Goal: Task Accomplishment & Management: Complete application form

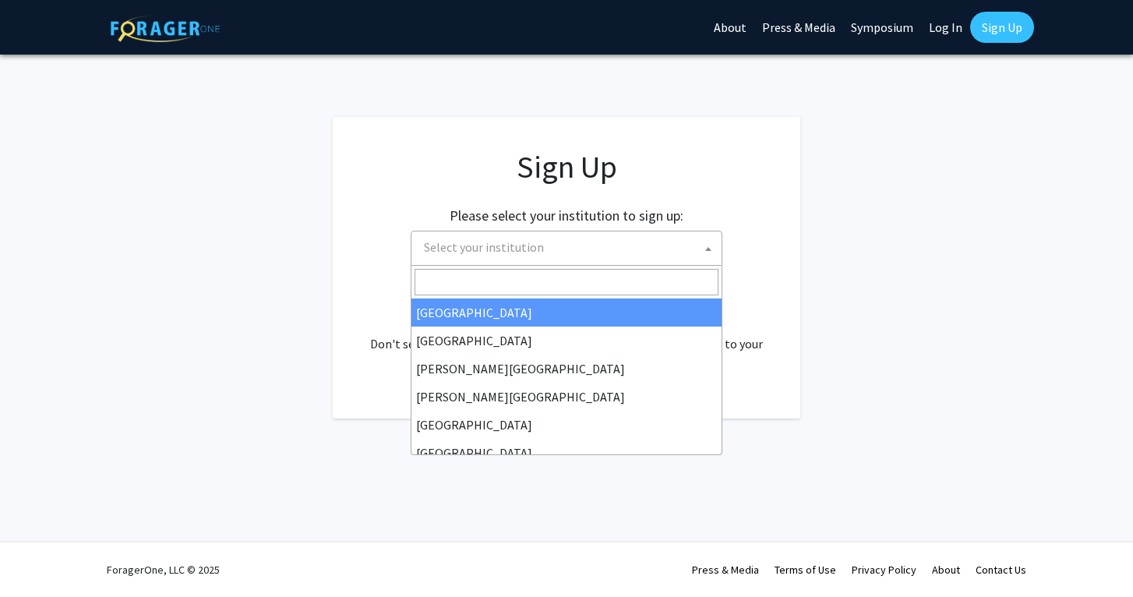
click at [556, 256] on span "Select your institution" at bounding box center [570, 247] width 304 height 32
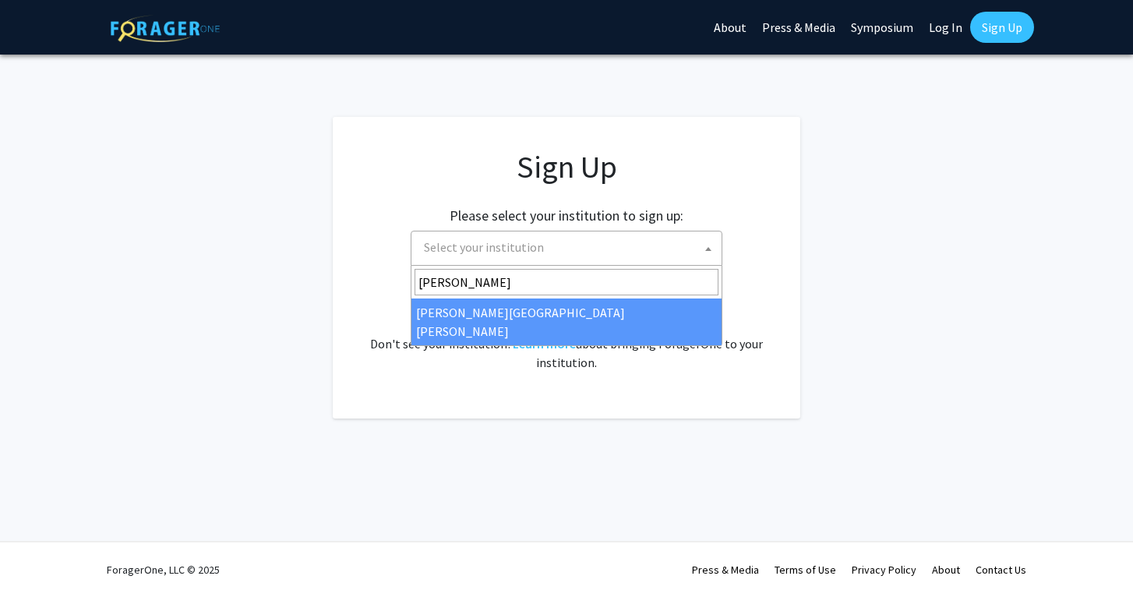
type input "johns"
select select "1"
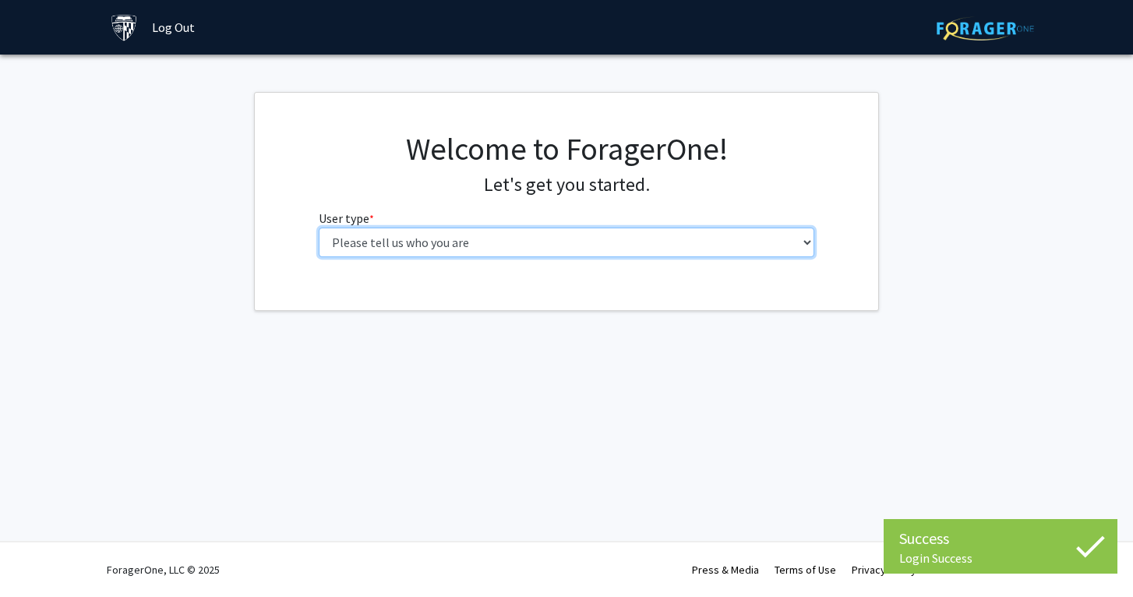
click at [626, 243] on select "Please tell us who you are Undergraduate Student Master's Student Doctoral Cand…" at bounding box center [567, 242] width 496 height 30
select select "2: masters"
click at [319, 227] on select "Please tell us who you are Undergraduate Student Master's Student Doctoral Cand…" at bounding box center [567, 242] width 496 height 30
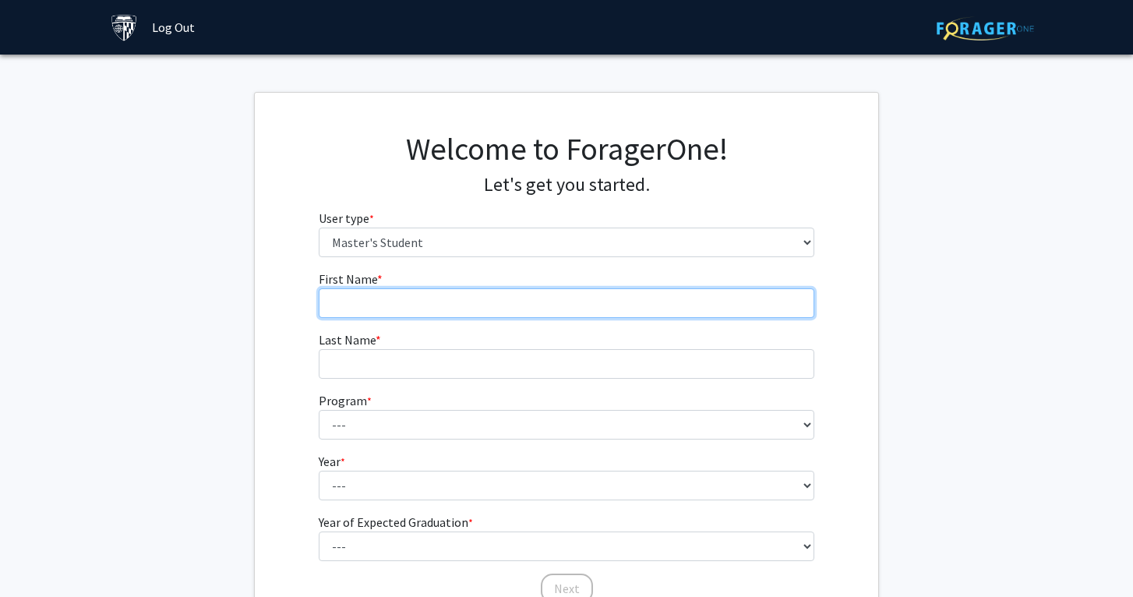
click at [627, 298] on input "First Name * required" at bounding box center [567, 303] width 496 height 30
type input "Hana"
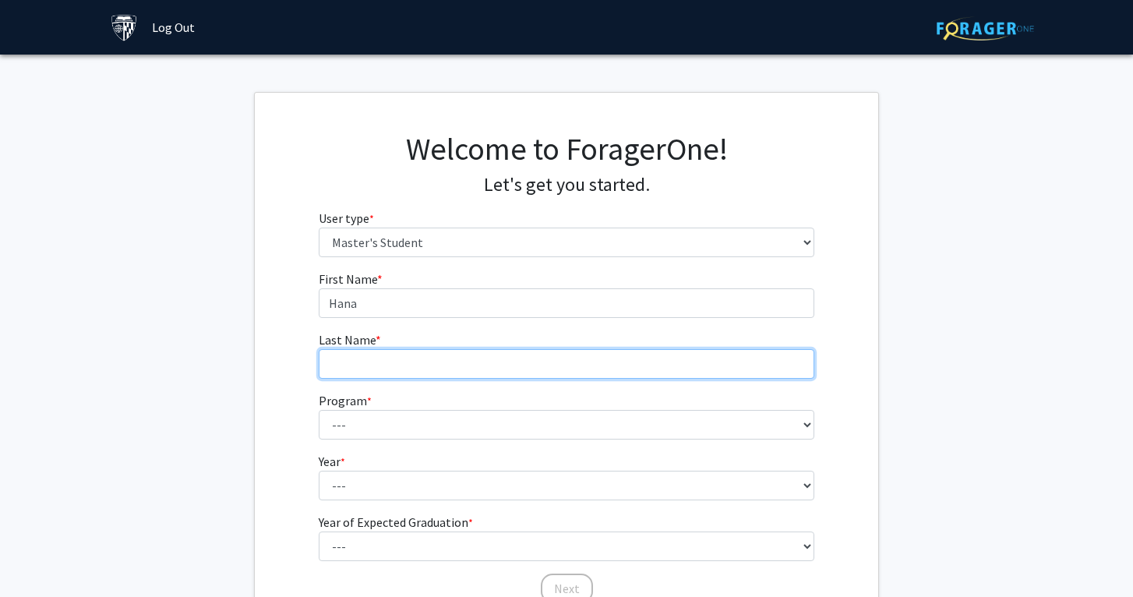
click at [568, 361] on input "Last Name * required" at bounding box center [567, 364] width 496 height 30
type input "Doueiri"
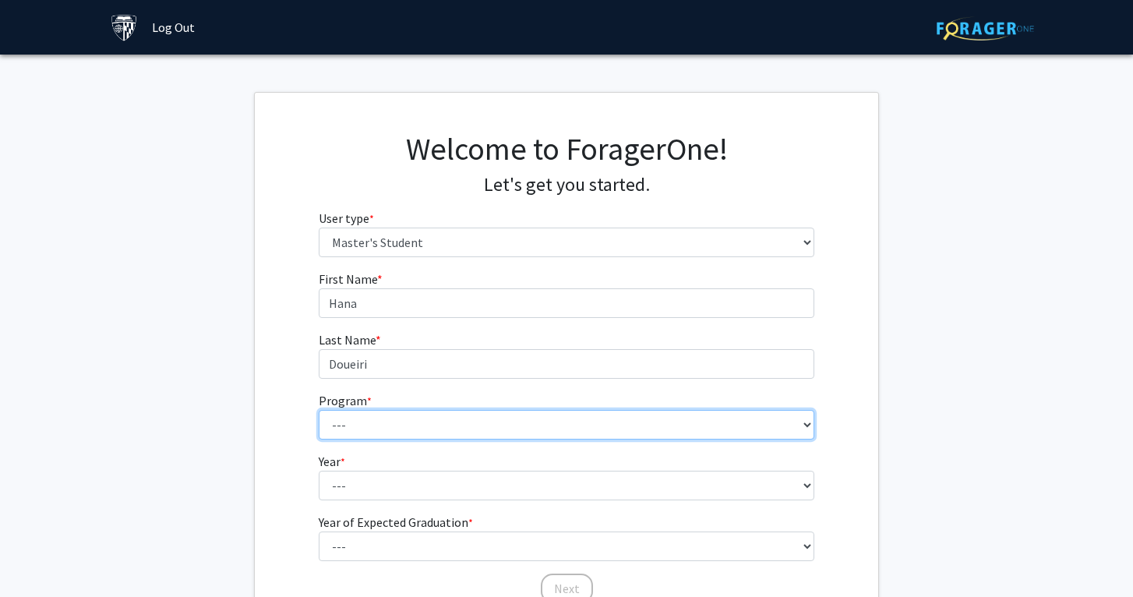
click at [535, 421] on select "--- Anatomy Education Applied and Computational Mathematics Applied Biomedical …" at bounding box center [567, 425] width 496 height 30
select select "50: 39"
click at [319, 410] on select "--- Anatomy Education Applied and Computational Mathematics Applied Biomedical …" at bounding box center [567, 425] width 496 height 30
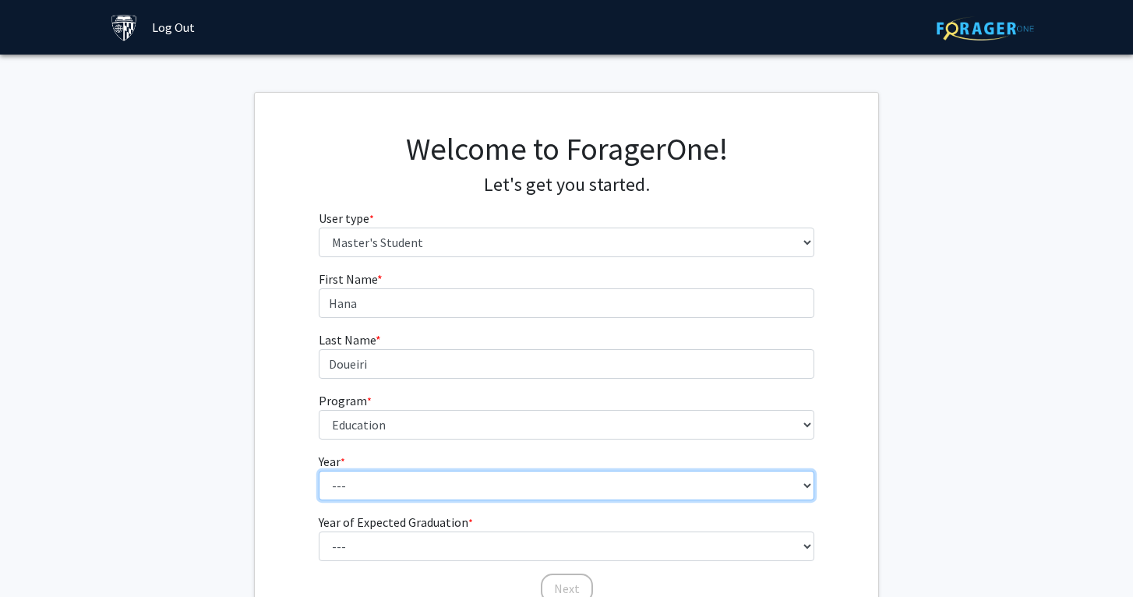
click at [456, 488] on select "--- First Year Second Year" at bounding box center [567, 486] width 496 height 30
select select "1: first_year"
click at [319, 471] on select "--- First Year Second Year" at bounding box center [567, 486] width 496 height 30
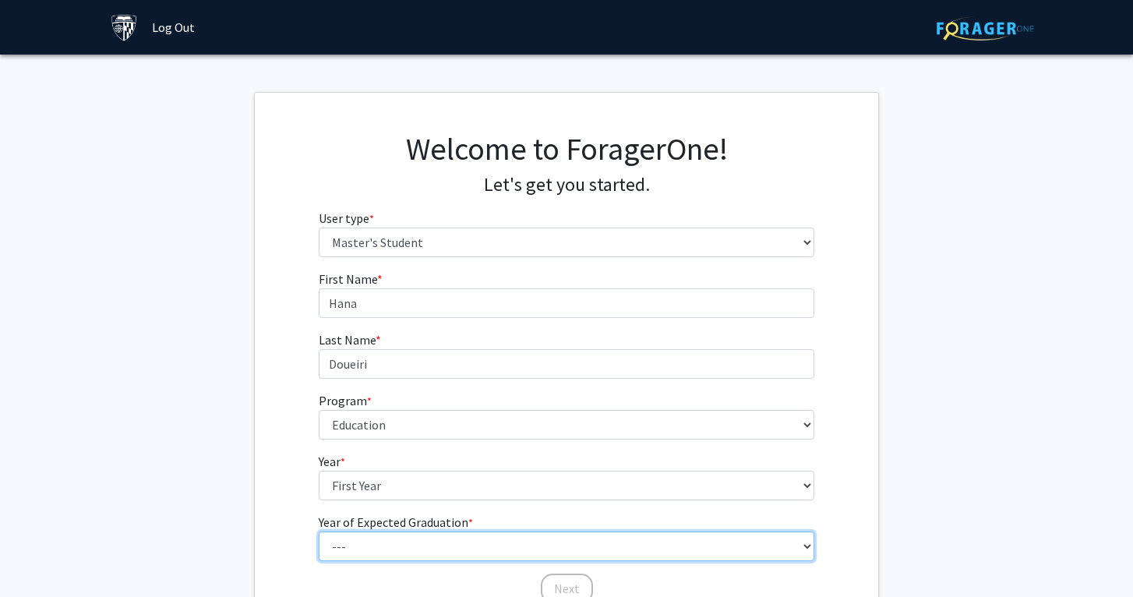
click at [440, 534] on select "--- 2025 2026 2027 2028 2029 2030 2031 2032 2033 2034" at bounding box center [567, 546] width 496 height 30
select select "3: 2027"
click at [319, 531] on select "--- 2025 2026 2027 2028 2029 2030 2031 2032 2033 2034" at bounding box center [567, 546] width 496 height 30
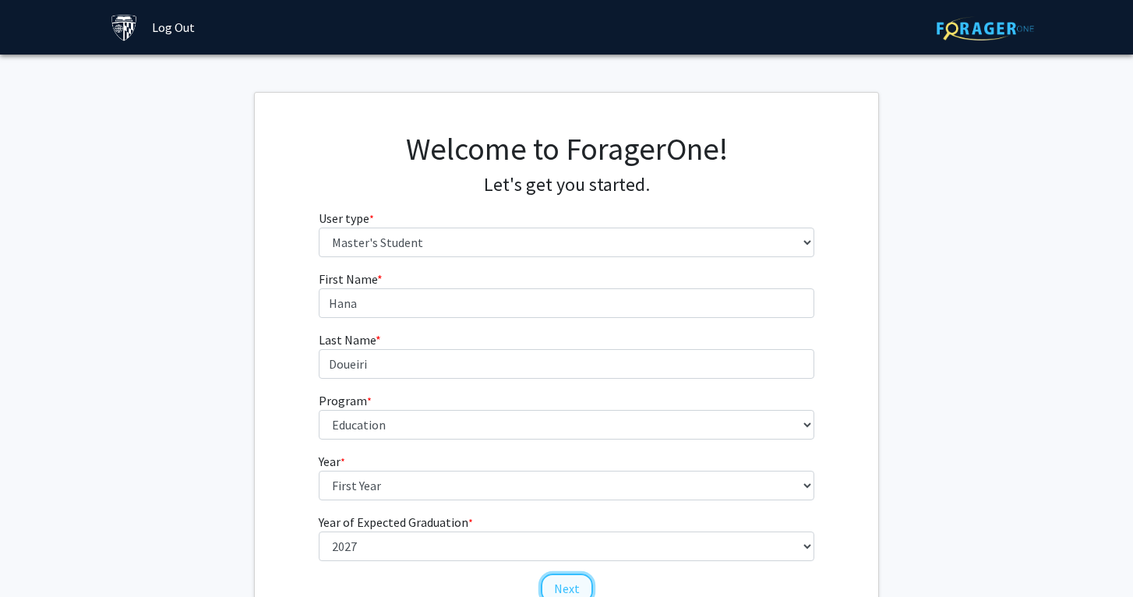
click at [562, 581] on button "Next" at bounding box center [567, 588] width 52 height 30
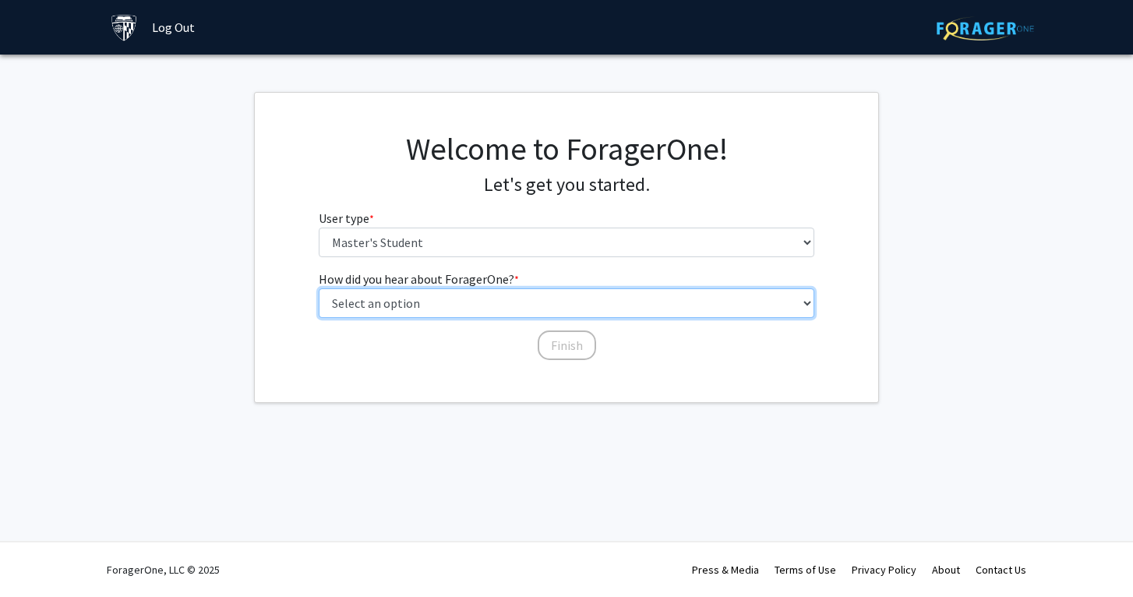
click at [549, 305] on select "Select an option Peer/student recommendation Faculty/staff recommendation Unive…" at bounding box center [567, 303] width 496 height 30
select select "3: university_website"
click at [319, 288] on select "Select an option Peer/student recommendation Faculty/staff recommendation Unive…" at bounding box center [567, 303] width 496 height 30
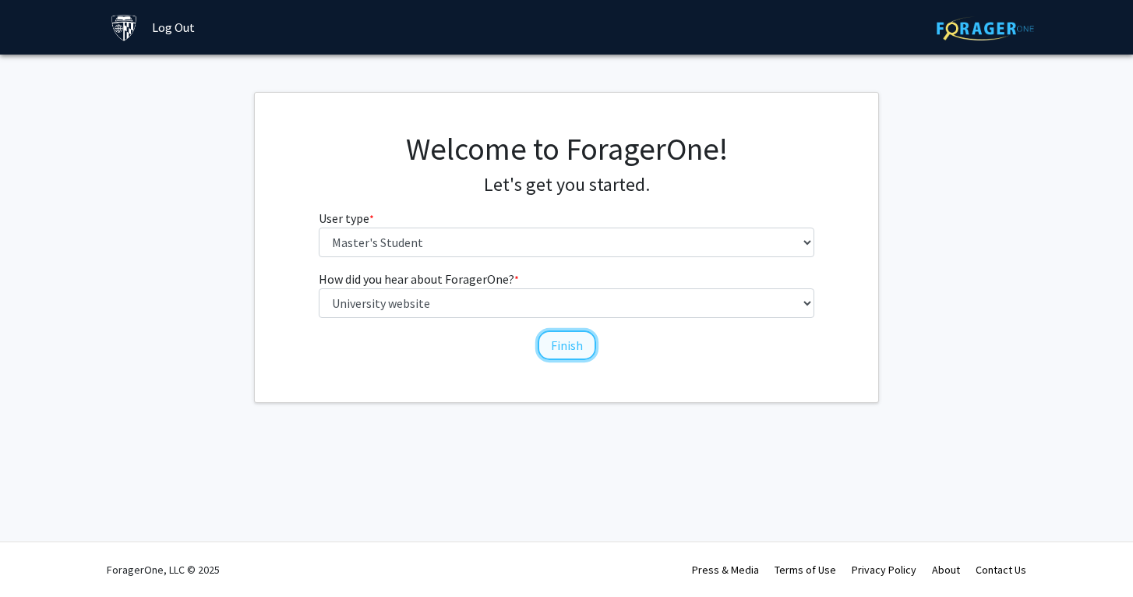
click at [540, 341] on button "Finish" at bounding box center [567, 345] width 58 height 30
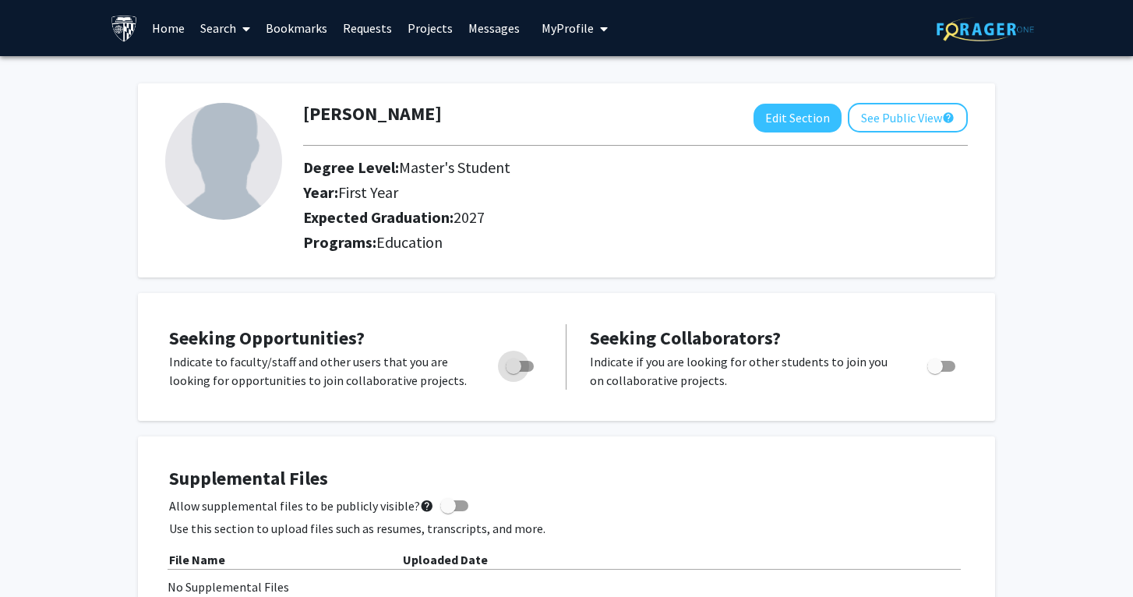
click at [526, 367] on span "Toggle" at bounding box center [520, 366] width 28 height 11
click at [513, 372] on input "Are you actively seeking opportunities?" at bounding box center [513, 372] width 1 height 1
checkbox input "true"
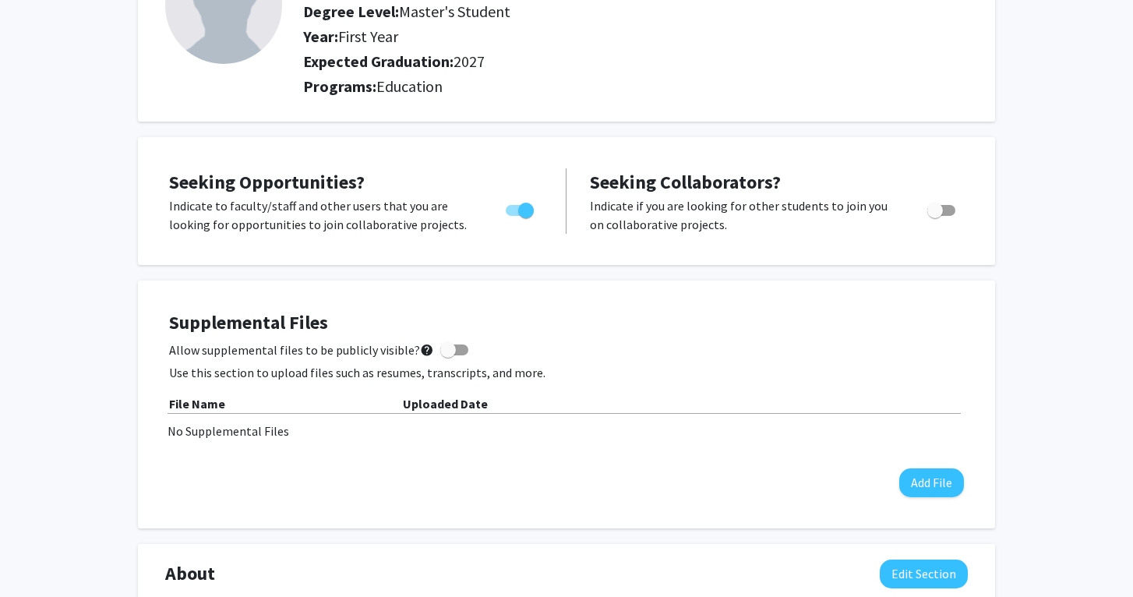
scroll to position [158, 0]
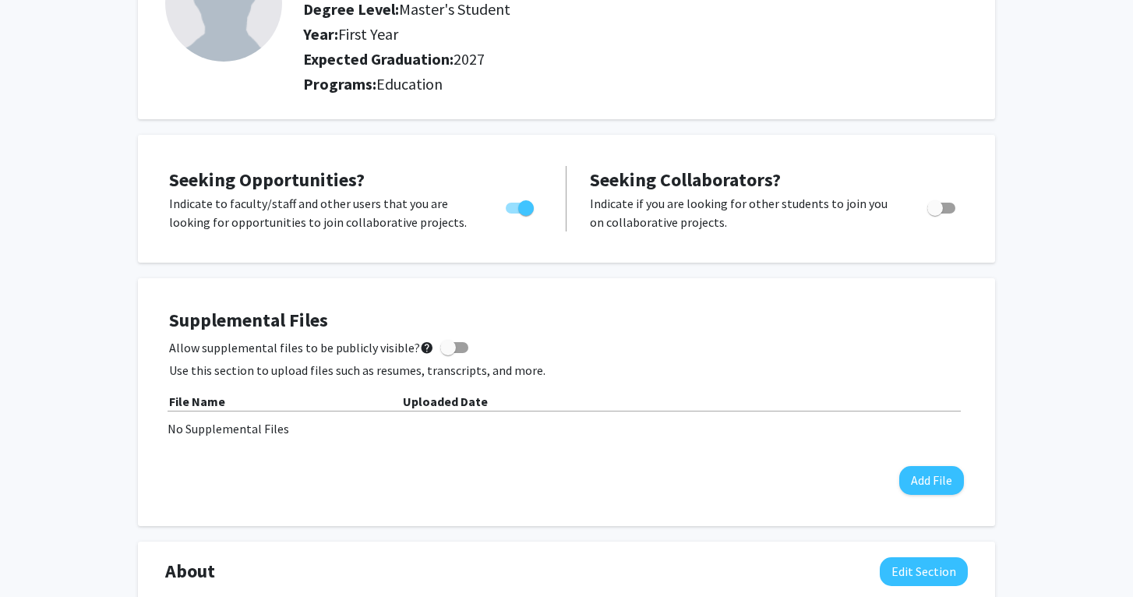
click at [937, 213] on span "Toggle" at bounding box center [935, 208] width 16 height 16
click at [935, 213] on input "Would you like to receive other student requests to work with you?" at bounding box center [934, 213] width 1 height 1
checkbox input "true"
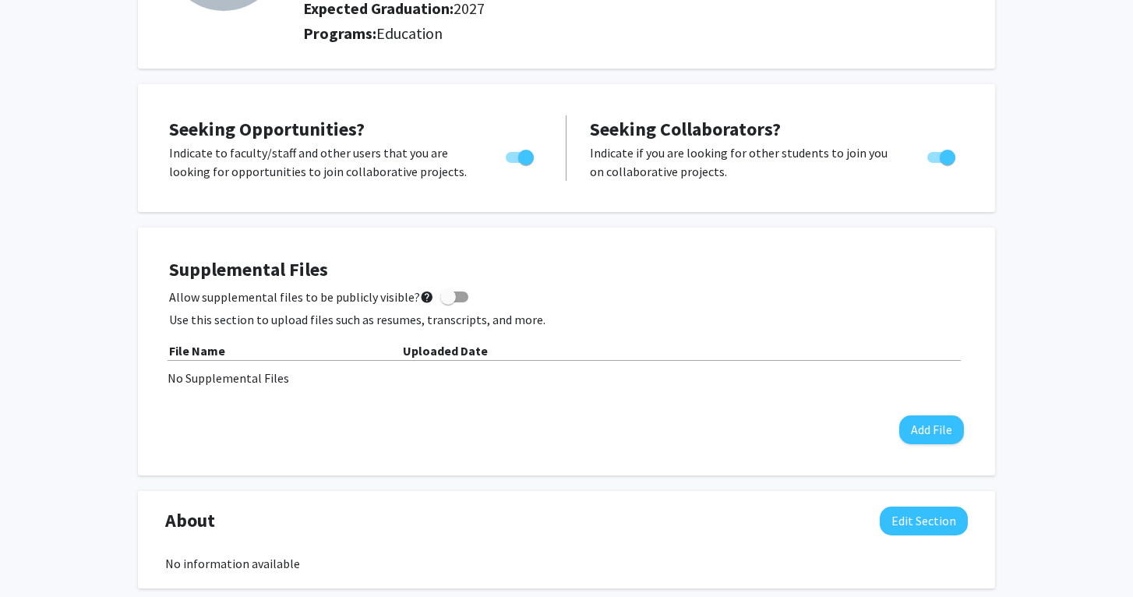
scroll to position [0, 0]
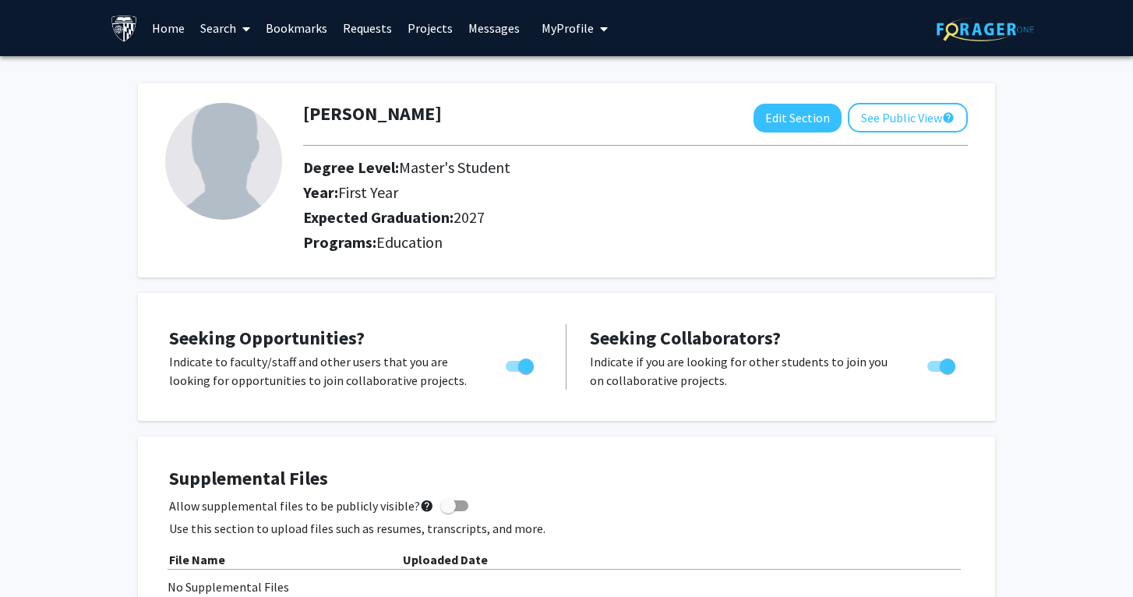
click at [425, 26] on link "Projects" at bounding box center [430, 28] width 61 height 55
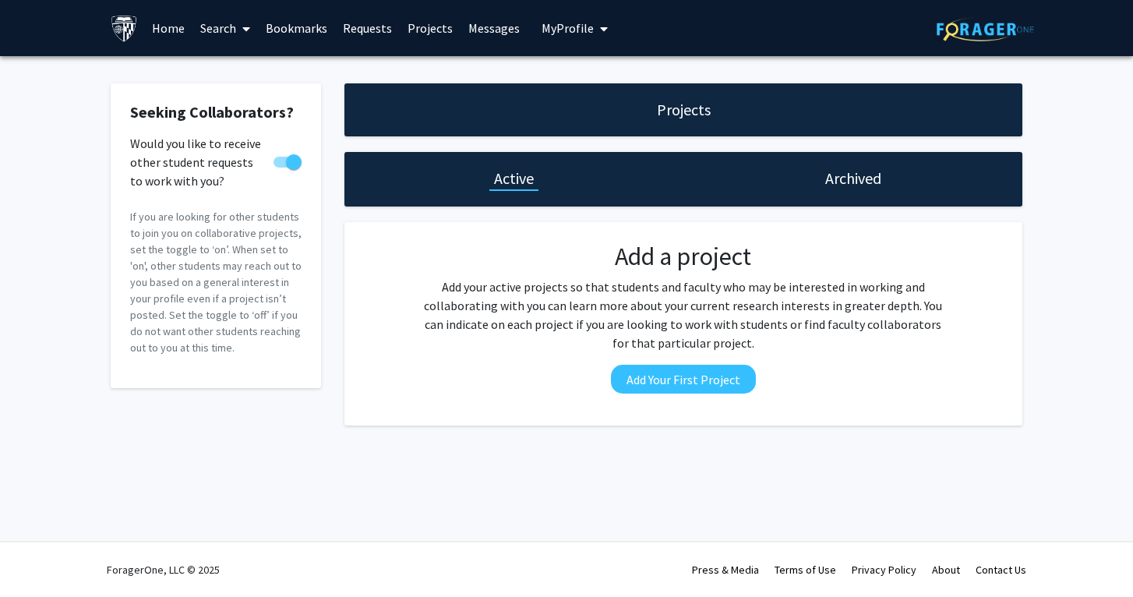
click at [208, 30] on link "Search" at bounding box center [224, 28] width 65 height 55
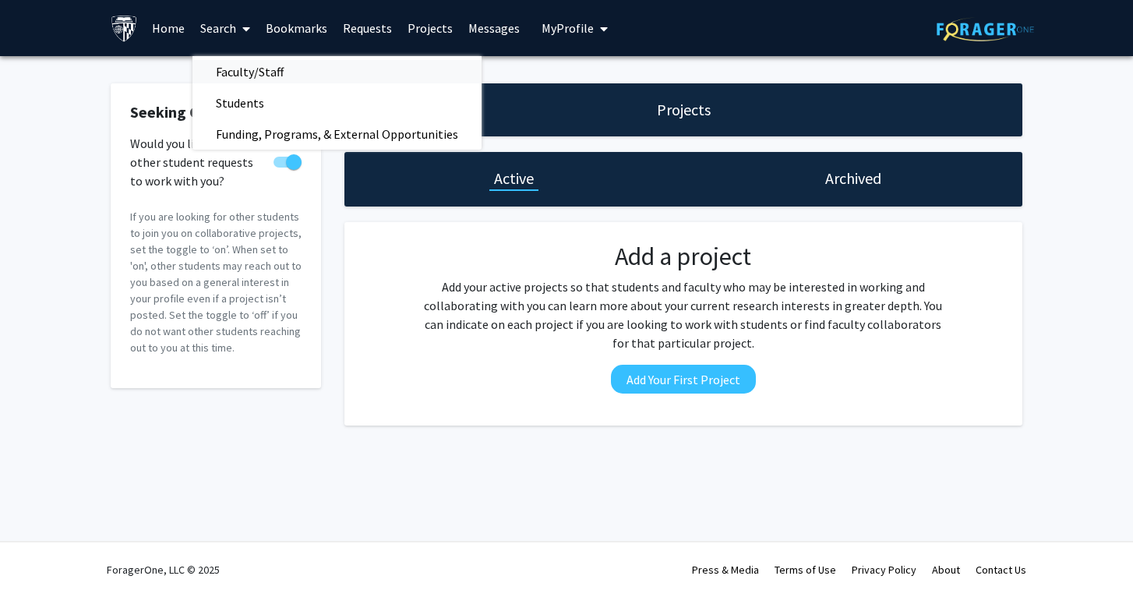
click at [227, 61] on span "Faculty/Staff" at bounding box center [249, 71] width 115 height 31
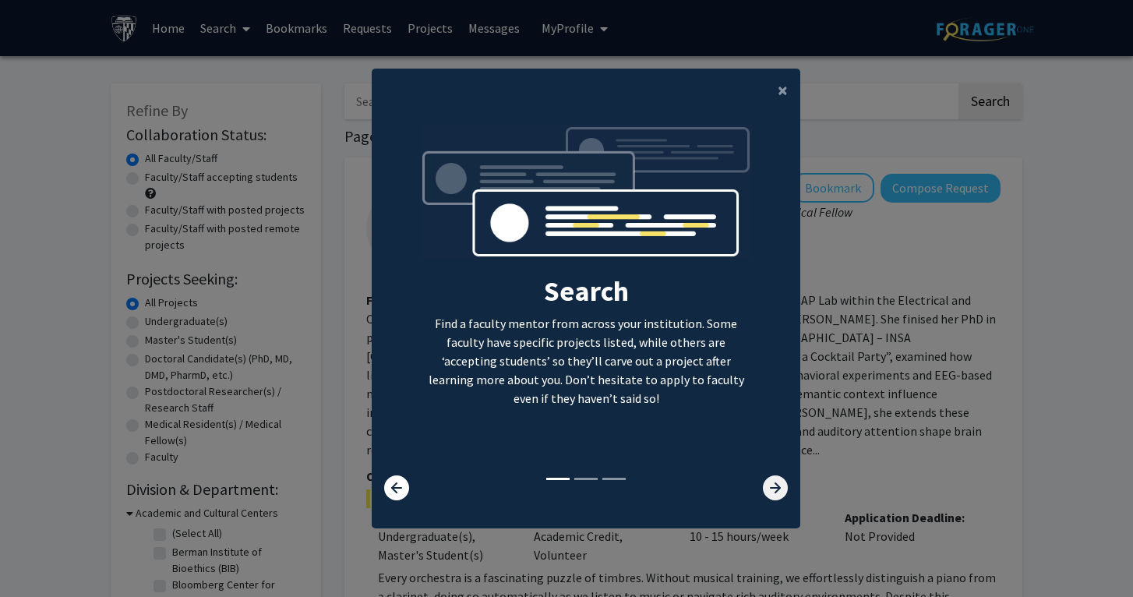
click at [770, 477] on icon at bounding box center [775, 487] width 25 height 25
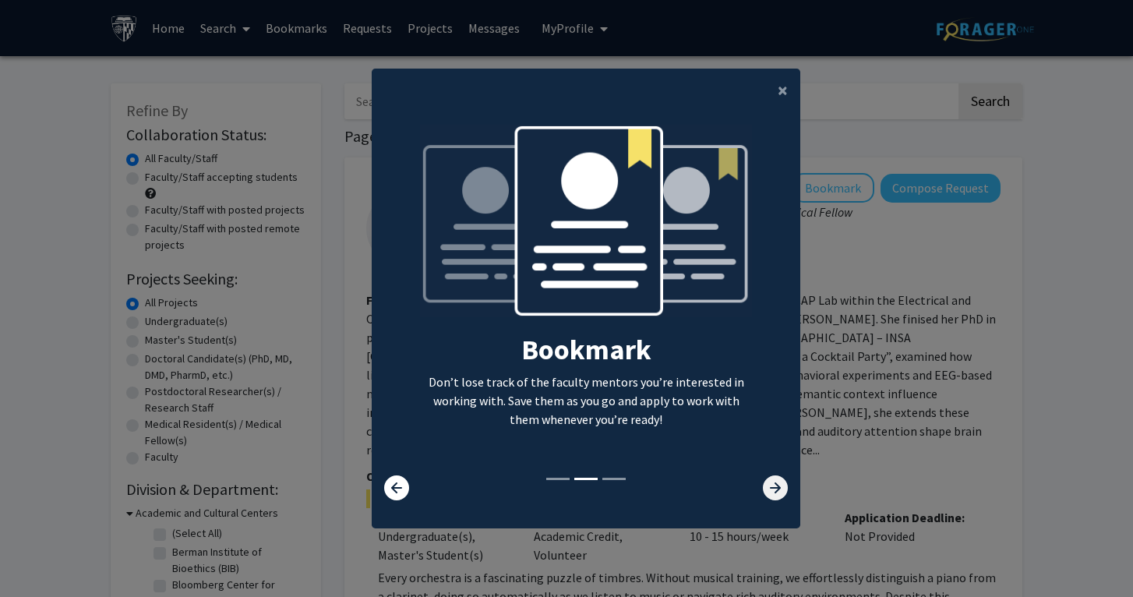
click at [770, 477] on icon at bounding box center [775, 487] width 25 height 25
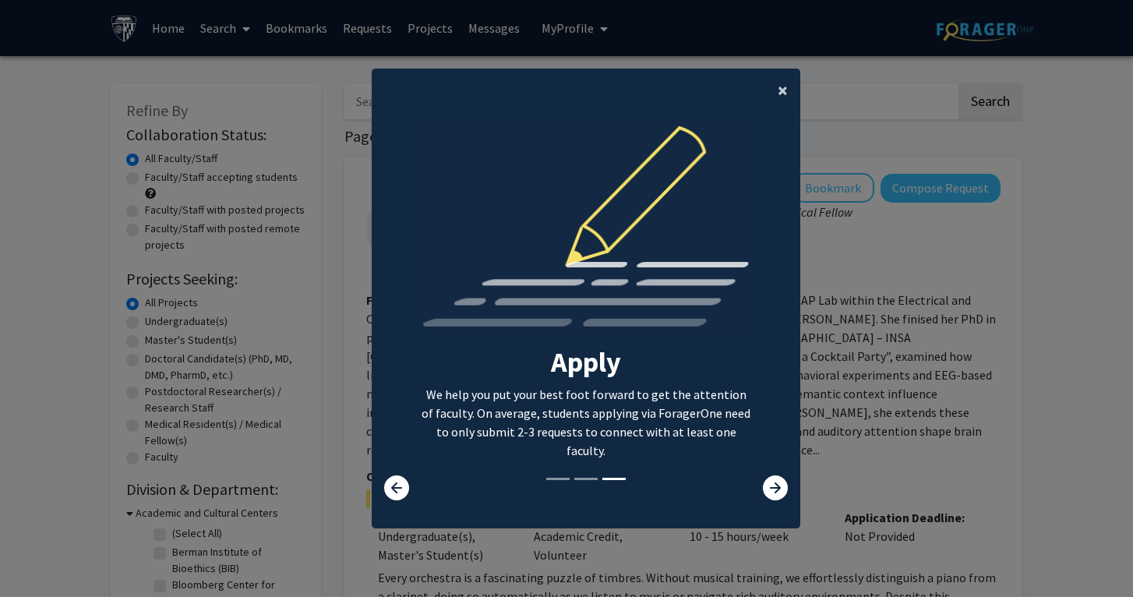
click at [779, 91] on span "×" at bounding box center [782, 90] width 10 height 24
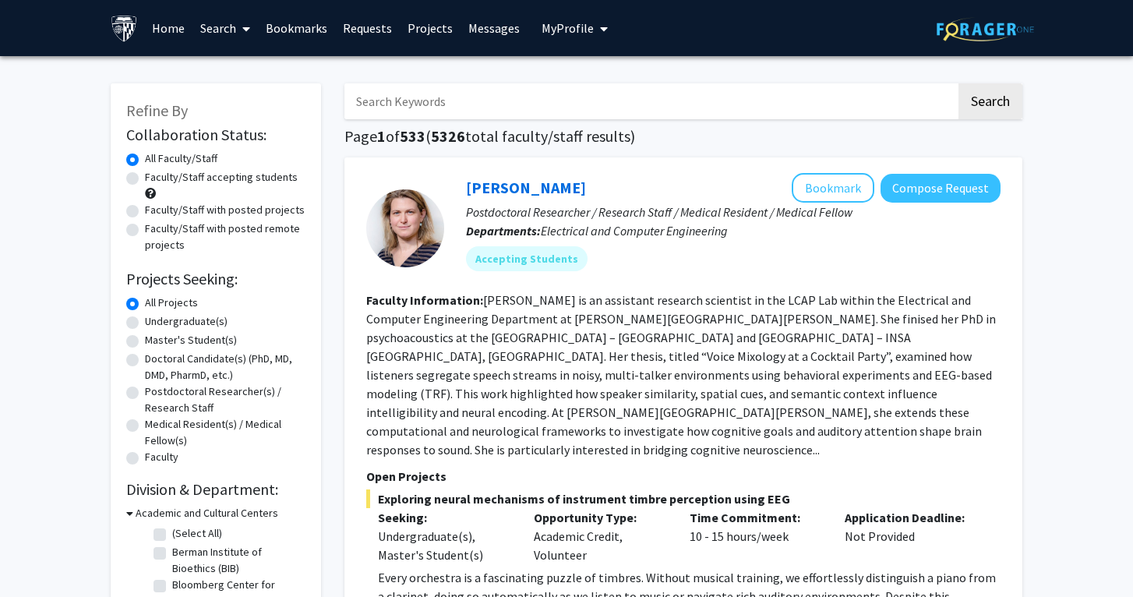
click at [551, 97] on input "Search Keywords" at bounding box center [650, 101] width 612 height 36
click at [958, 83] on button "Search" at bounding box center [990, 101] width 64 height 36
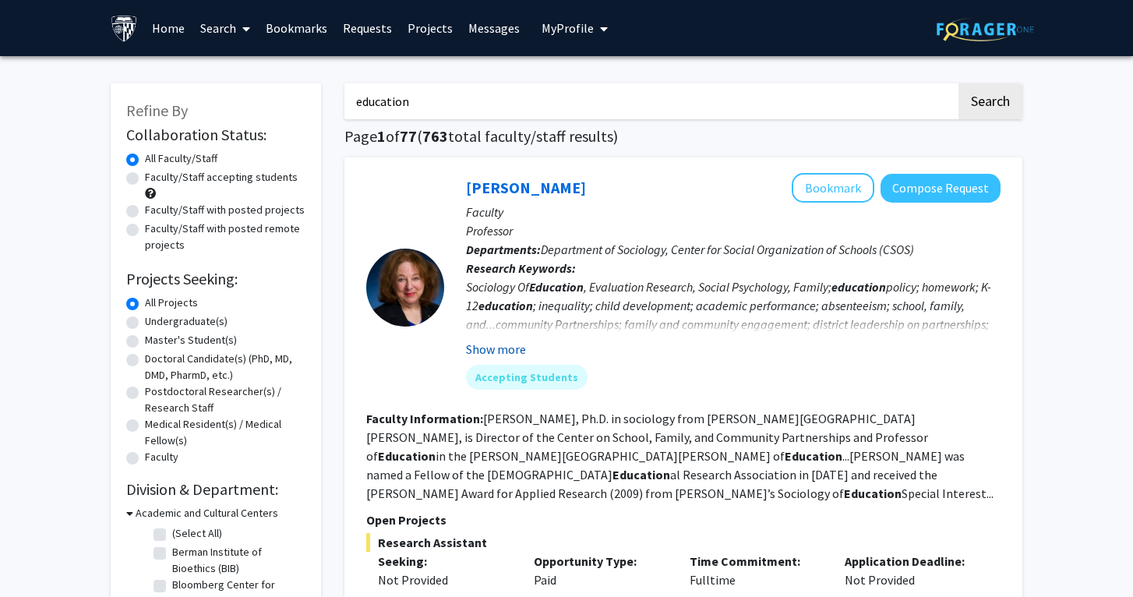
click at [492, 347] on button "Show more" at bounding box center [496, 349] width 60 height 19
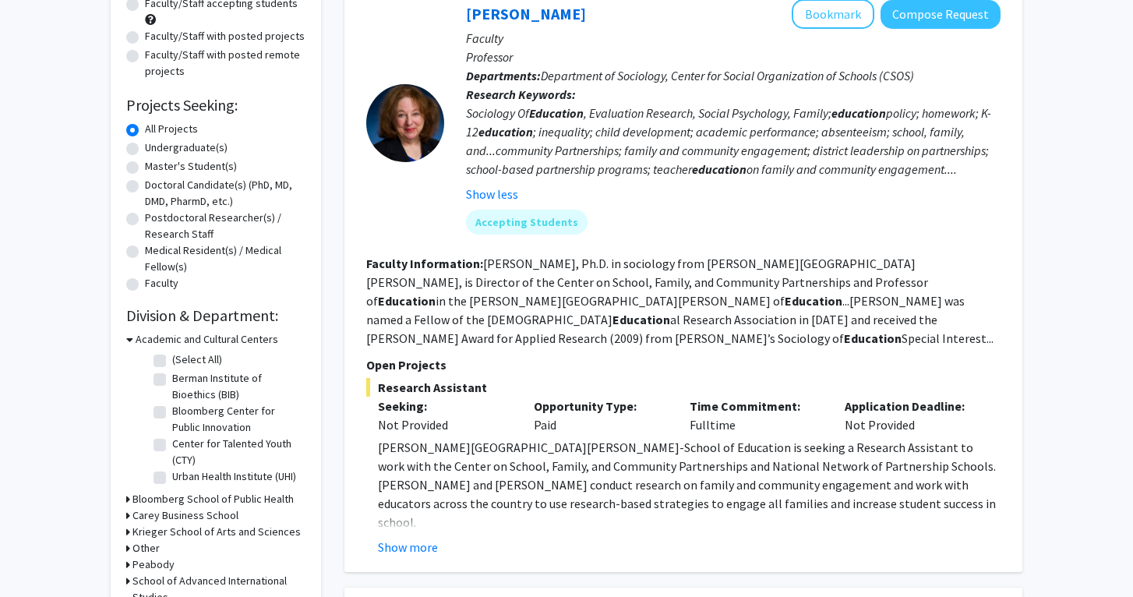
scroll to position [178, 0]
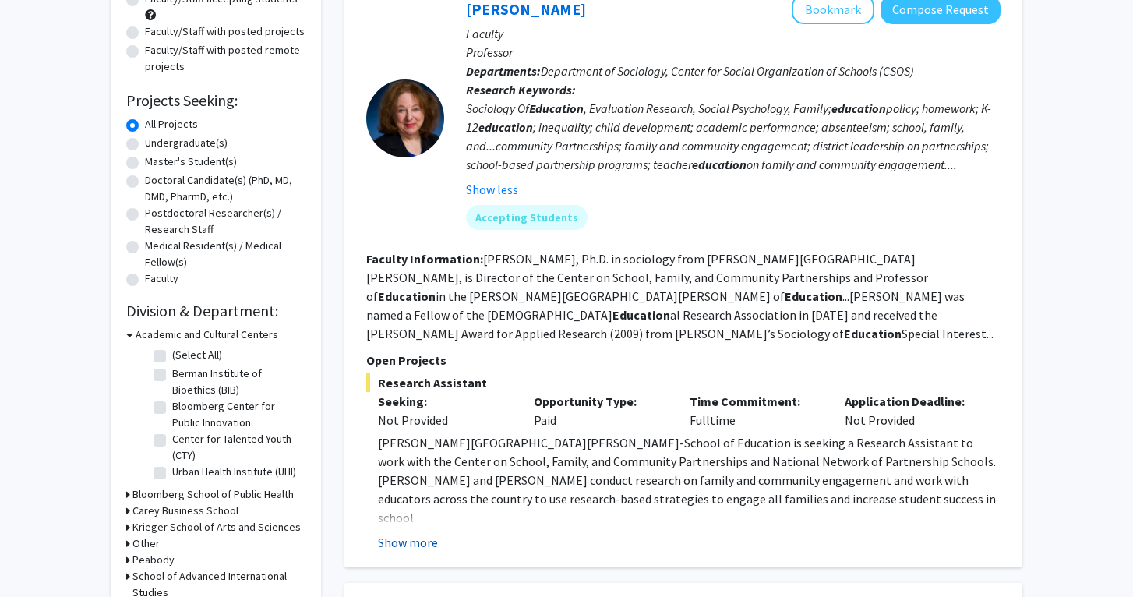
click at [415, 533] on button "Show more" at bounding box center [408, 542] width 60 height 19
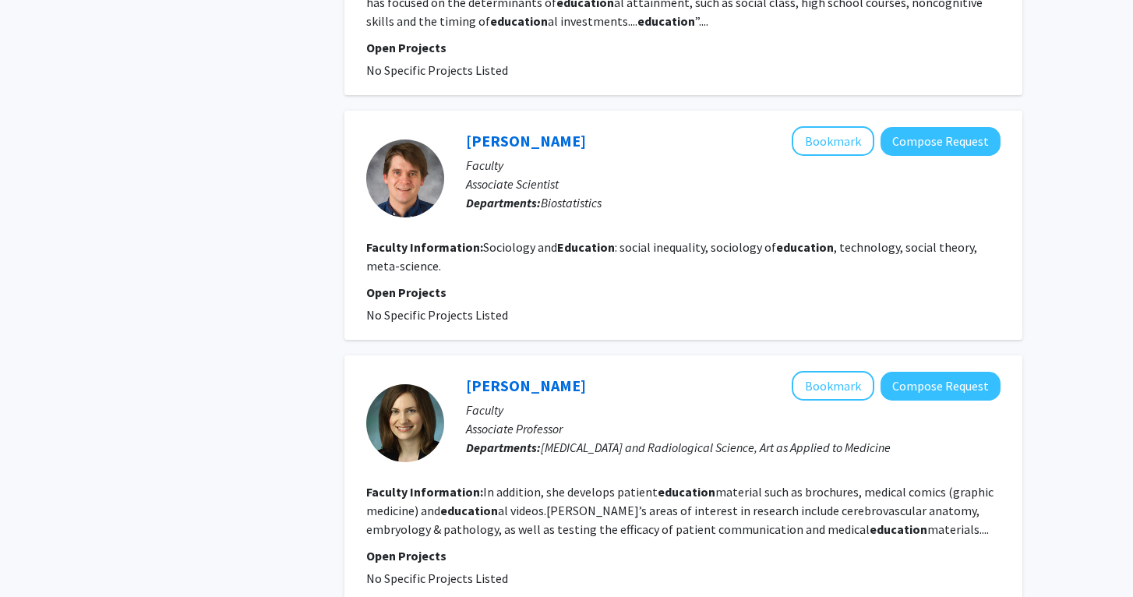
scroll to position [3432, 0]
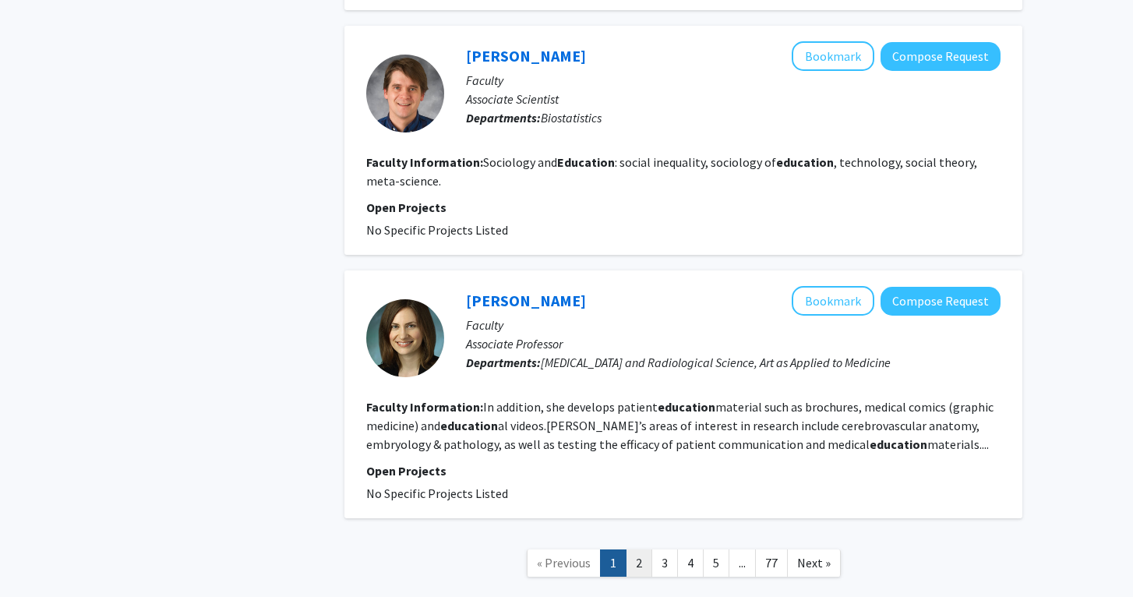
click at [634, 549] on link "2" at bounding box center [639, 562] width 26 height 27
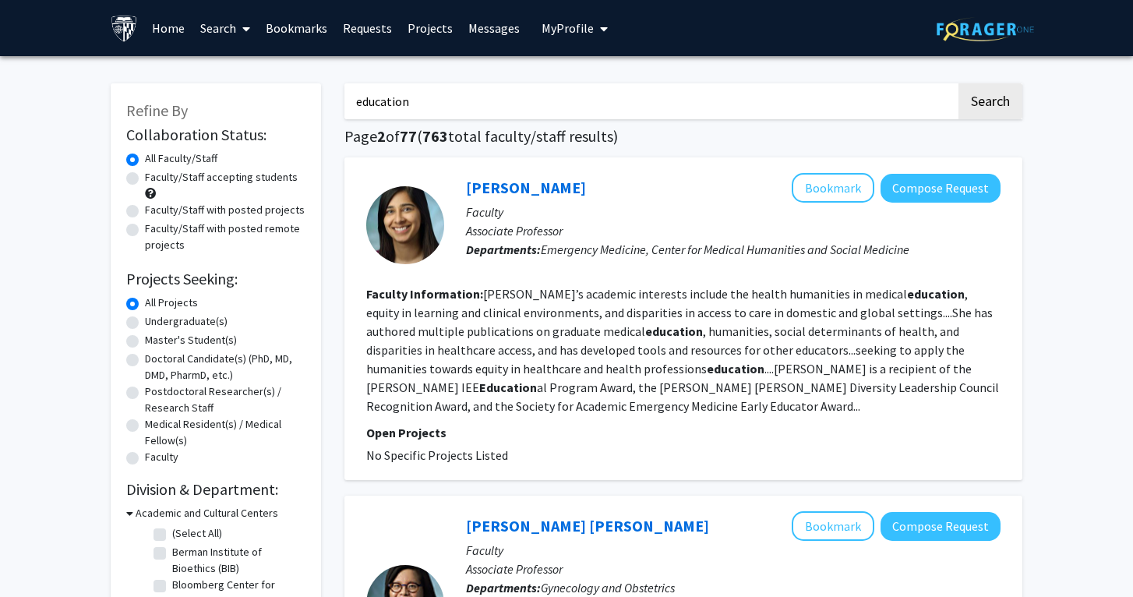
drag, startPoint x: 425, startPoint y: 106, endPoint x: 301, endPoint y: 108, distance: 124.6
type input "[GEOGRAPHIC_DATA]"
click at [975, 93] on button "Search" at bounding box center [990, 101] width 64 height 36
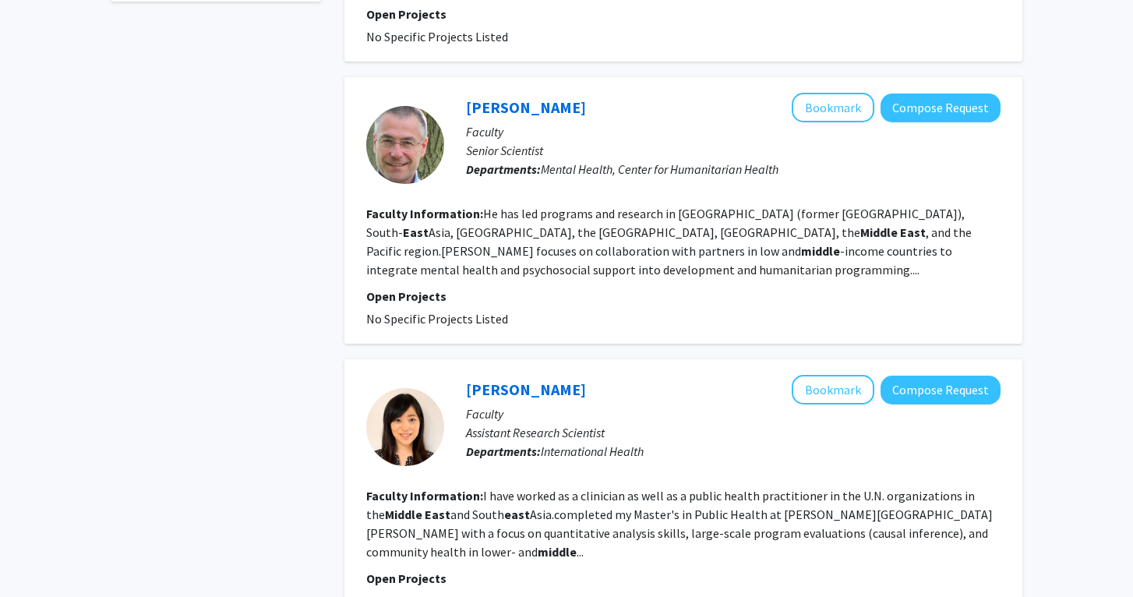
scroll to position [1054, 0]
